Goal: Task Accomplishment & Management: Manage account settings

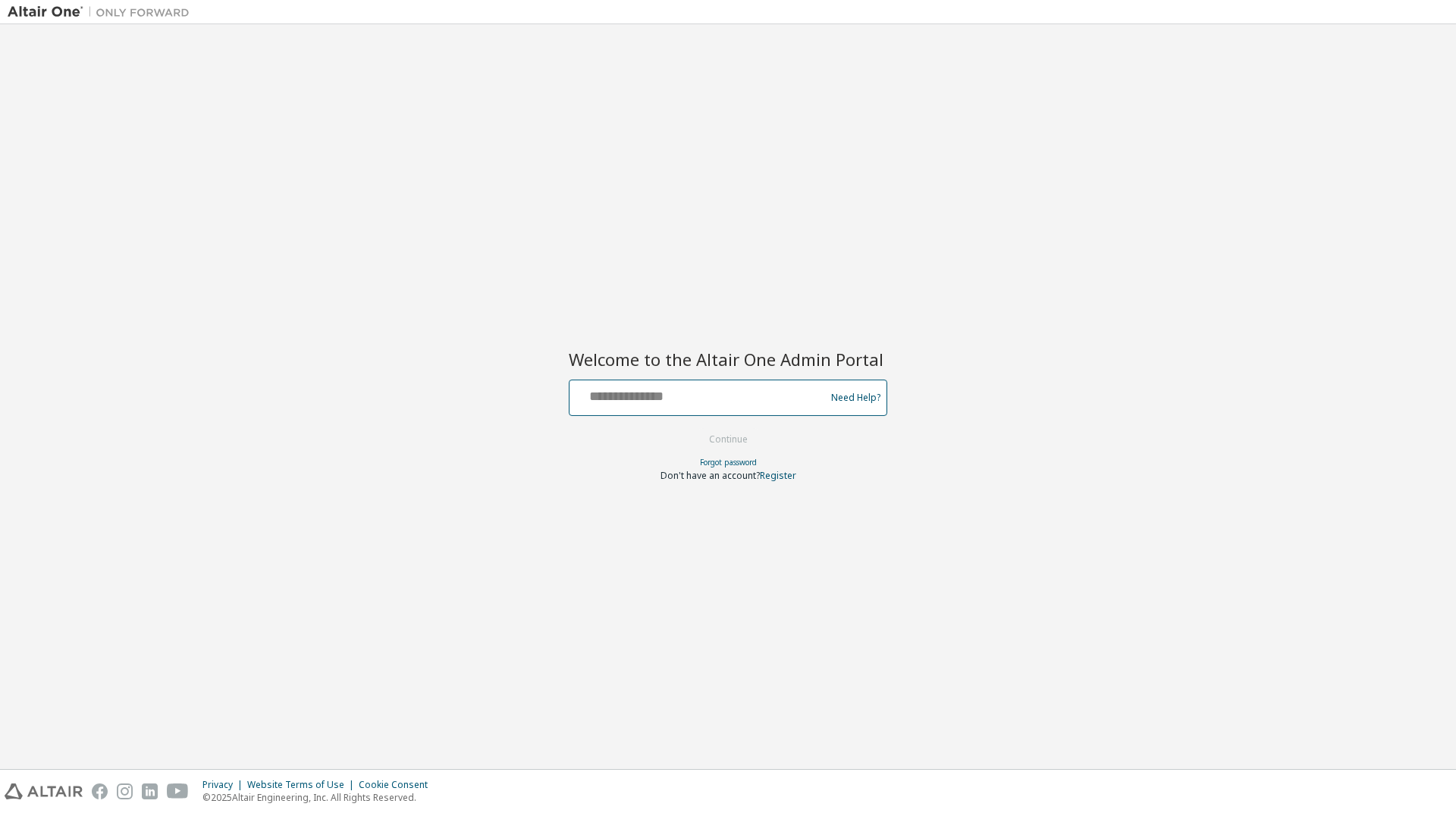
click at [720, 391] on input "text" at bounding box center [699, 394] width 248 height 22
type input "**********"
click at [729, 438] on button "Continue" at bounding box center [728, 439] width 71 height 23
